Goal: Communication & Community: Answer question/provide support

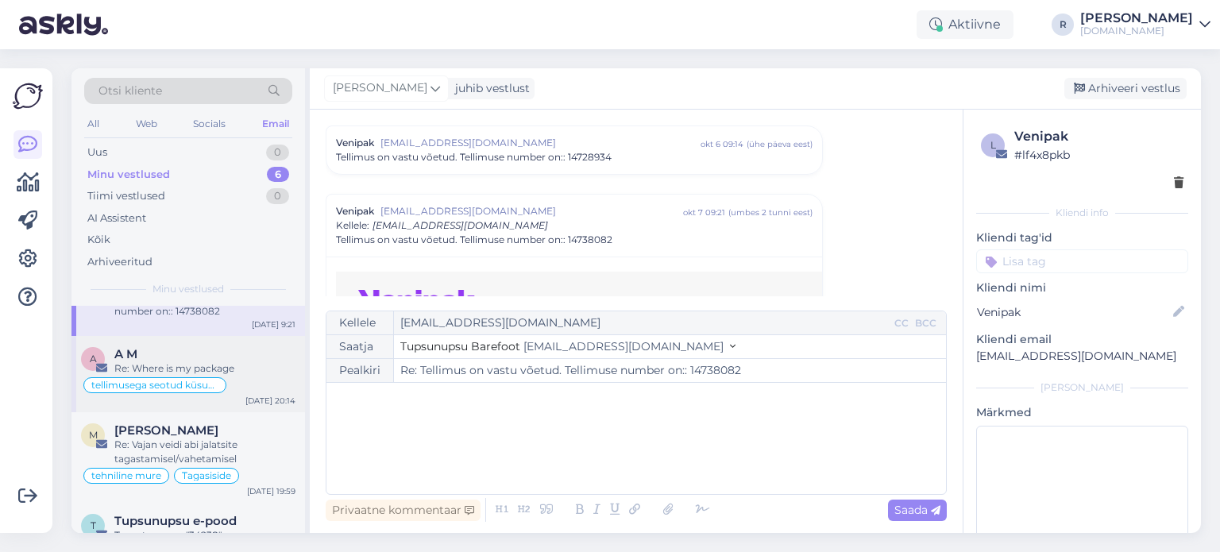
scroll to position [210, 0]
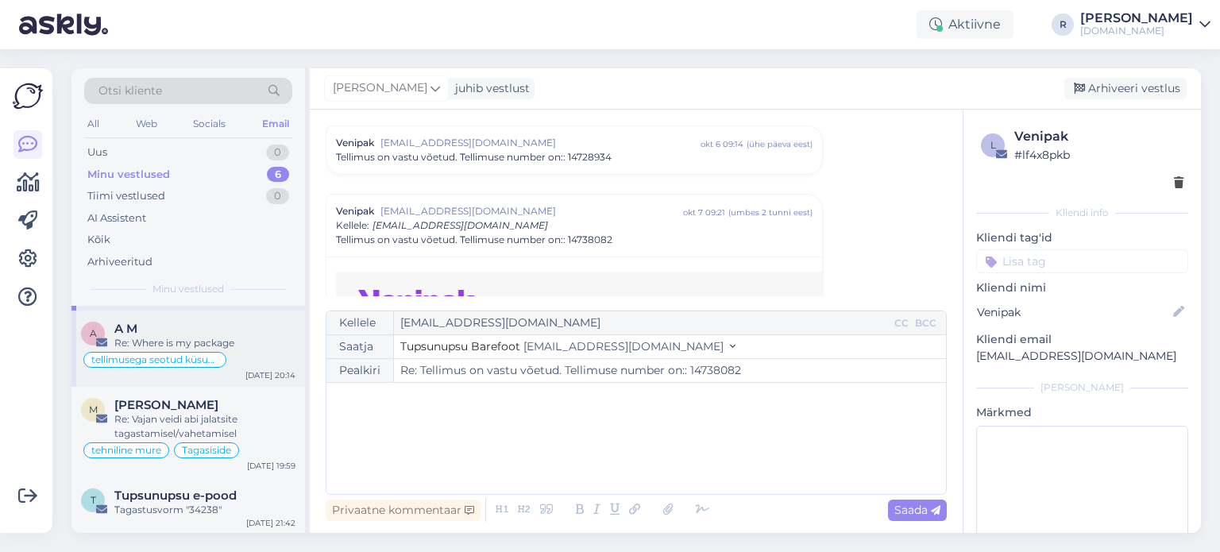
click at [194, 332] on div "A M" at bounding box center [204, 329] width 181 height 14
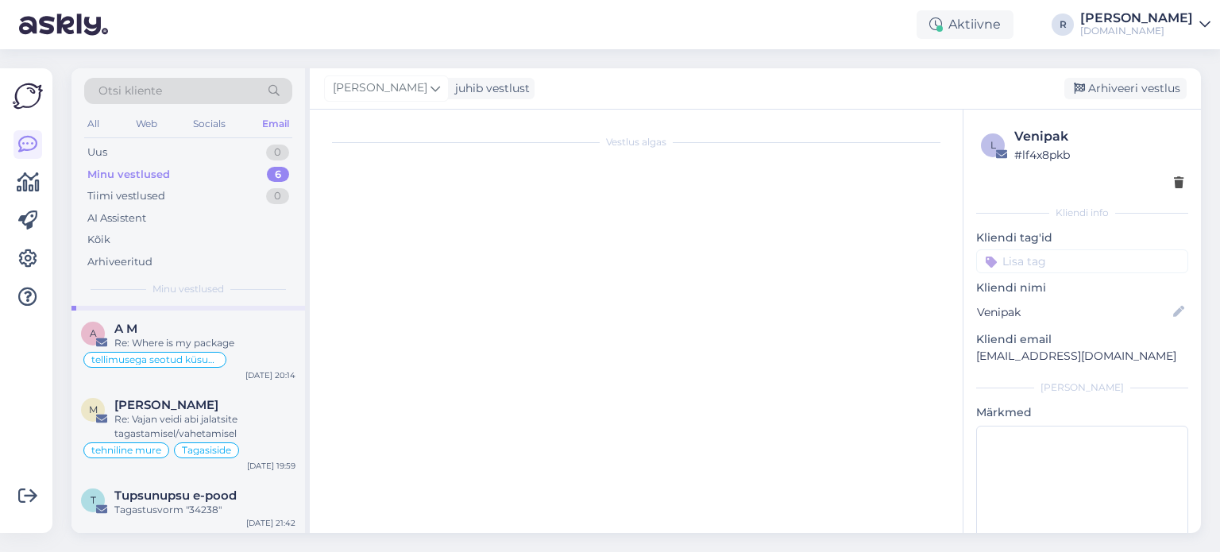
scroll to position [121, 0]
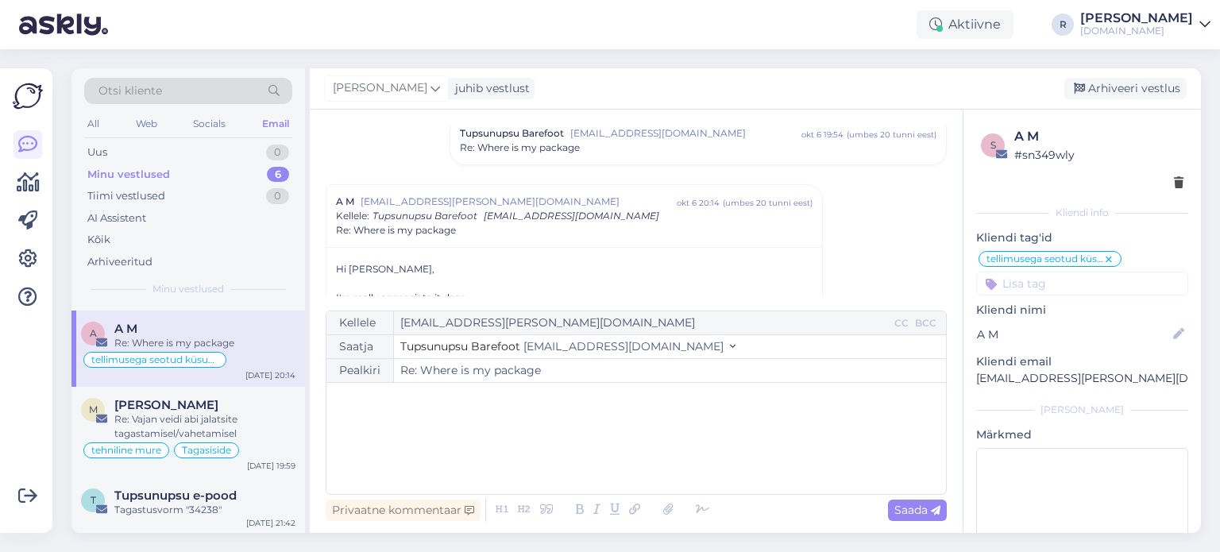
click at [432, 409] on div "﻿" at bounding box center [636, 438] width 604 height 95
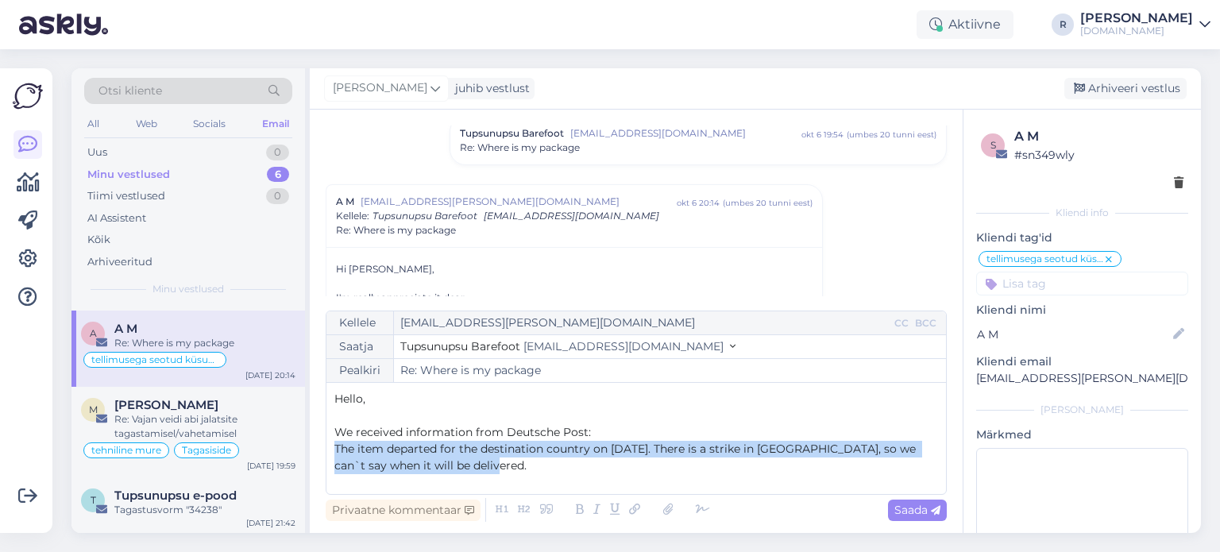
drag, startPoint x: 505, startPoint y: 462, endPoint x: 334, endPoint y: 450, distance: 171.2
click at [334, 450] on p "The item departed for the destination country on [DATE]. There is a strike in […" at bounding box center [636, 457] width 604 height 33
click at [599, 515] on icon at bounding box center [597, 510] width 17 height 22
click at [519, 468] on p "The item departed for the destination country on [DATE]. There is a strike in […" at bounding box center [636, 457] width 604 height 33
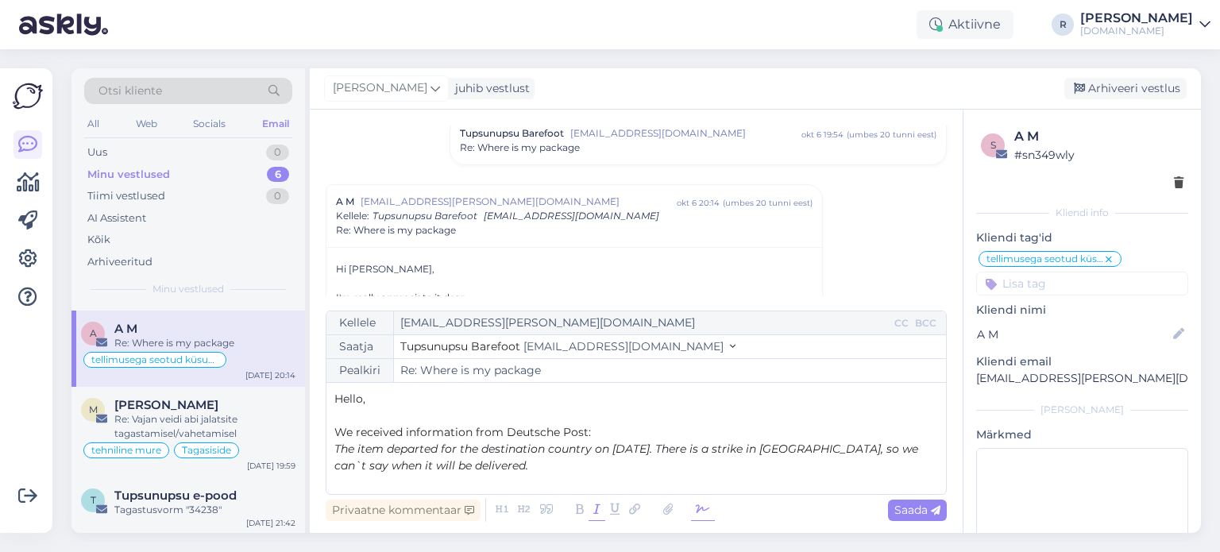
click at [702, 514] on icon at bounding box center [703, 510] width 24 height 22
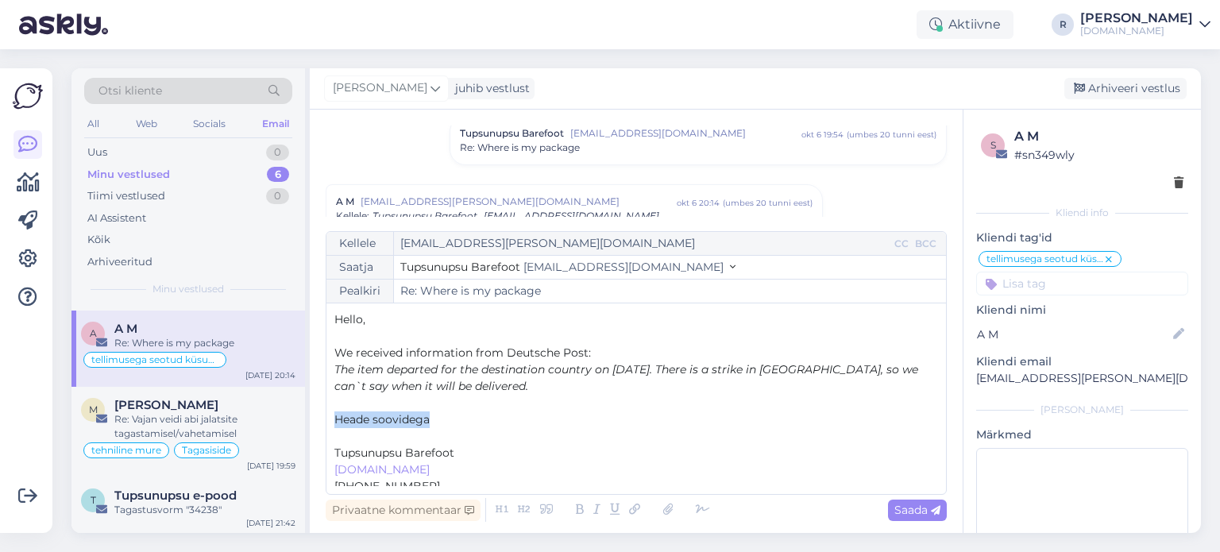
drag, startPoint x: 441, startPoint y: 424, endPoint x: 333, endPoint y: 419, distance: 108.2
click at [333, 419] on div "Kellele [EMAIL_ADDRESS][PERSON_NAME][DOMAIN_NAME] CC BCC Saatja Tupsunupsu Bare…" at bounding box center [636, 363] width 621 height 264
click at [381, 400] on p "﻿" at bounding box center [636, 403] width 604 height 17
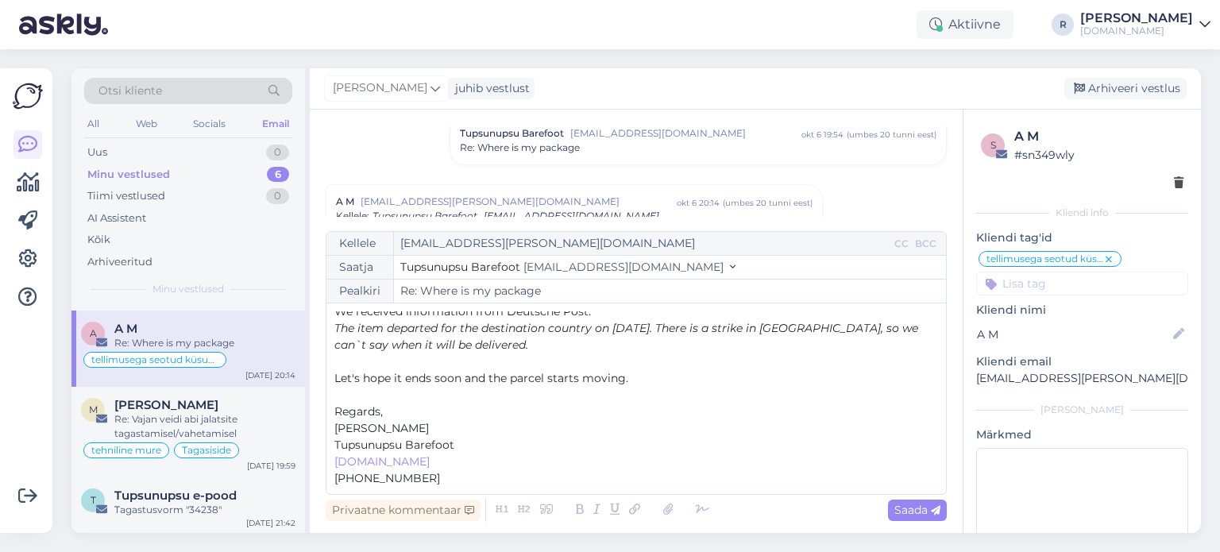
scroll to position [58, 0]
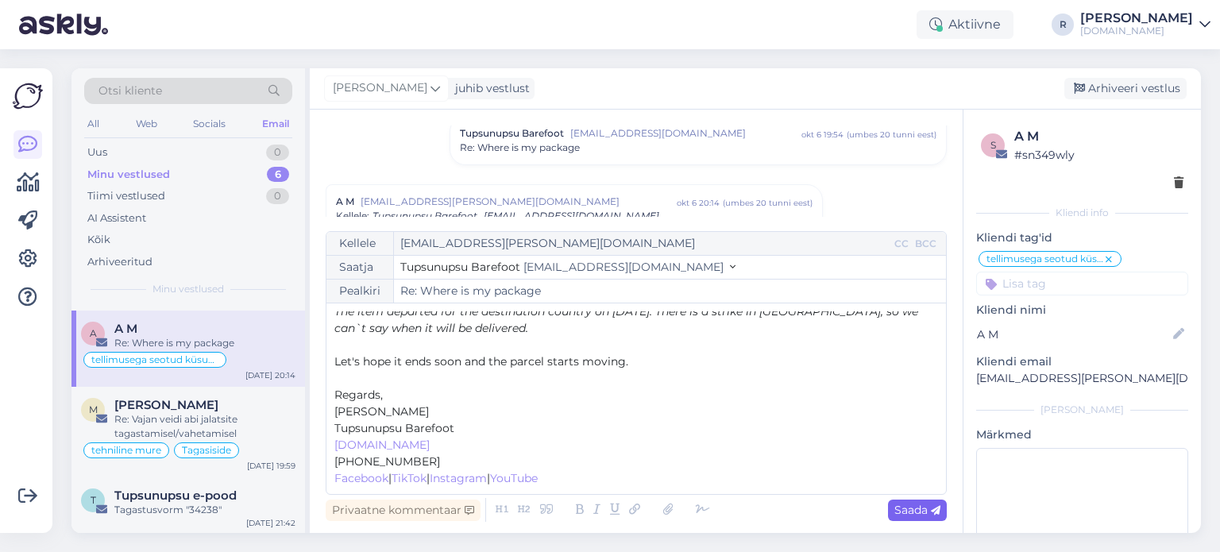
click at [899, 511] on span "Saada" at bounding box center [917, 510] width 46 height 14
type input "Re: Re: Where is my package"
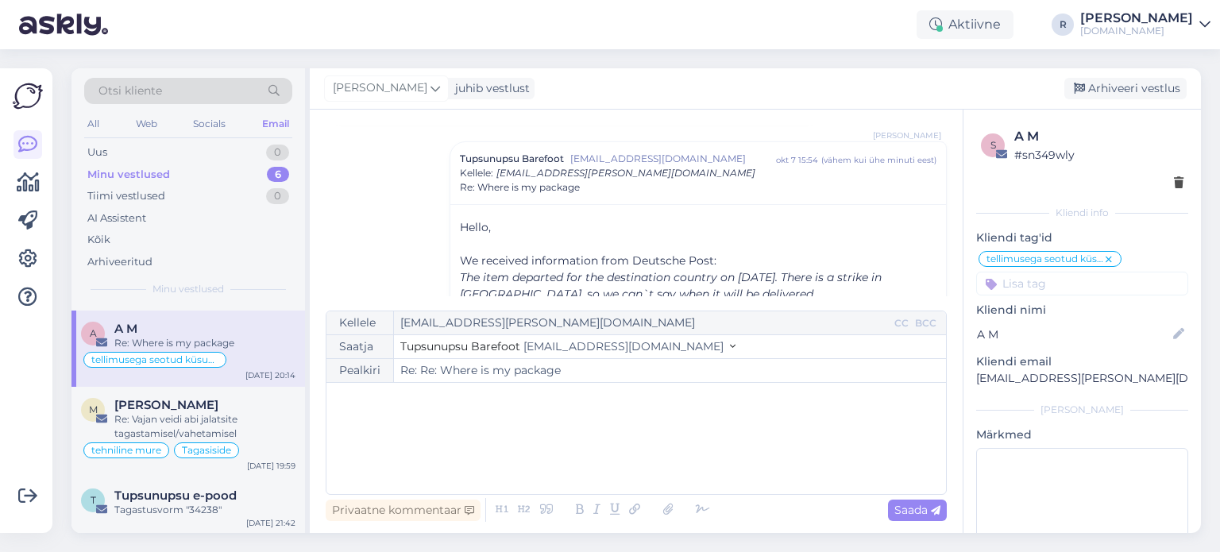
scroll to position [0, 0]
